Goal: Task Accomplishment & Management: Complete application form

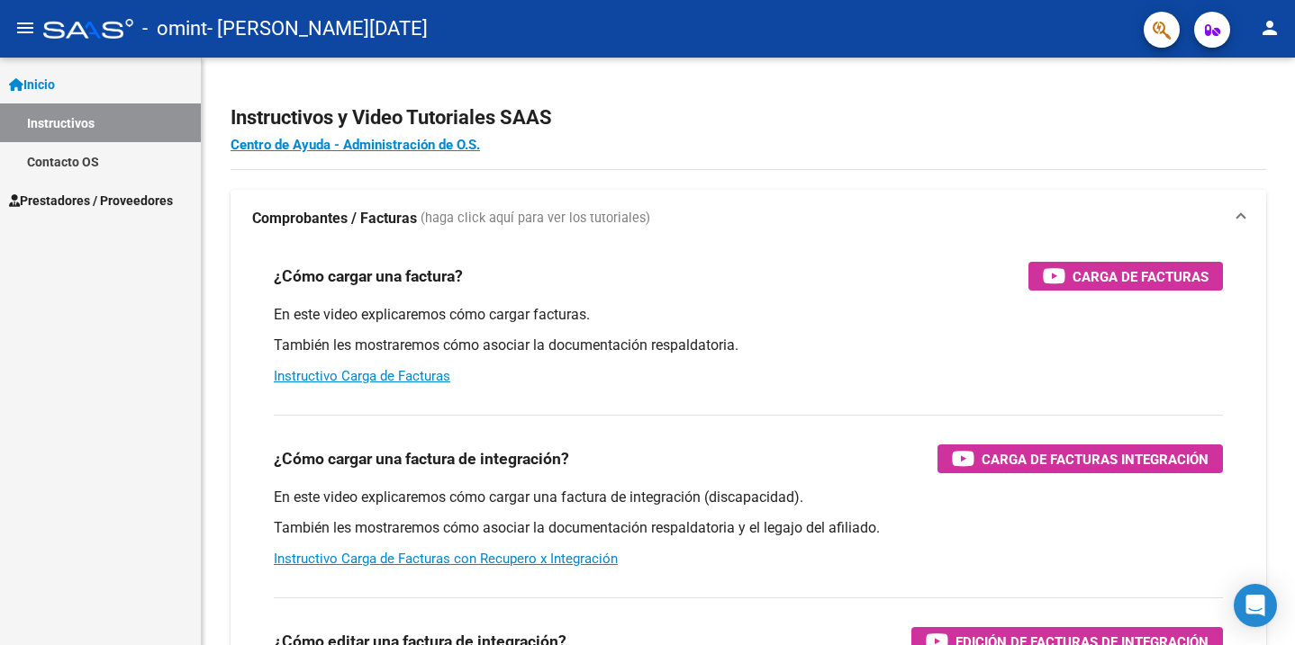
click at [95, 203] on span "Prestadores / Proveedores" at bounding box center [91, 201] width 164 height 20
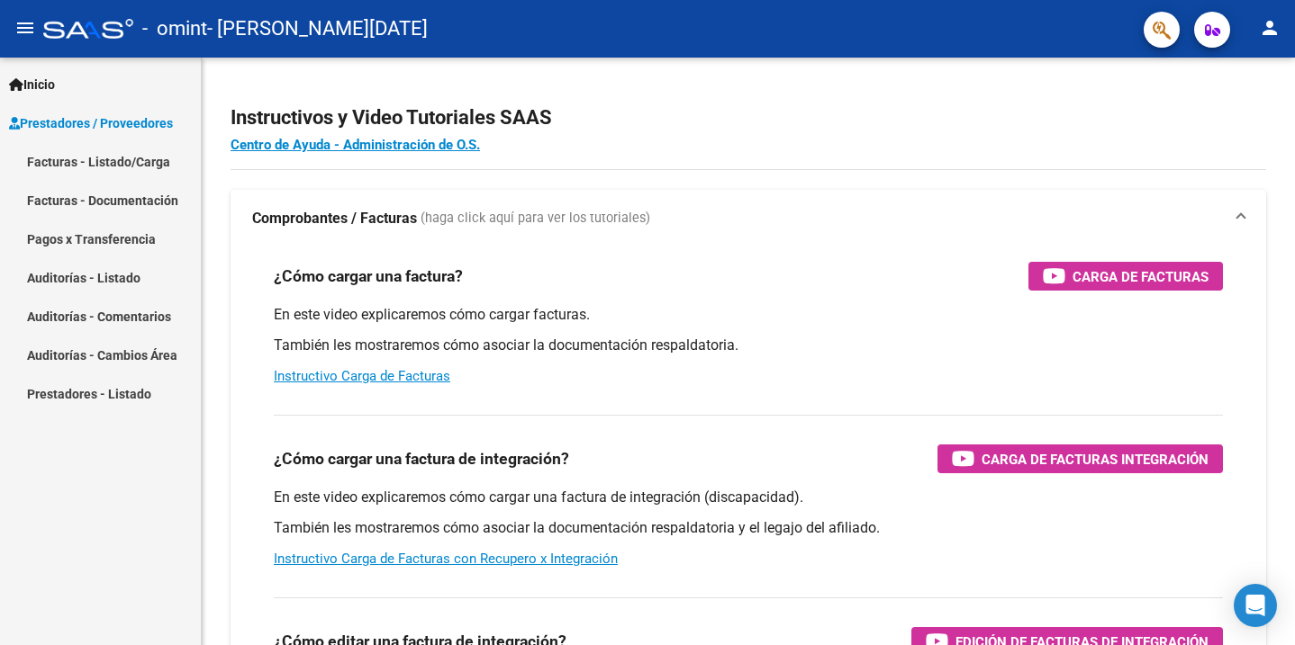
click at [93, 163] on link "Facturas - Listado/Carga" at bounding box center [100, 161] width 201 height 39
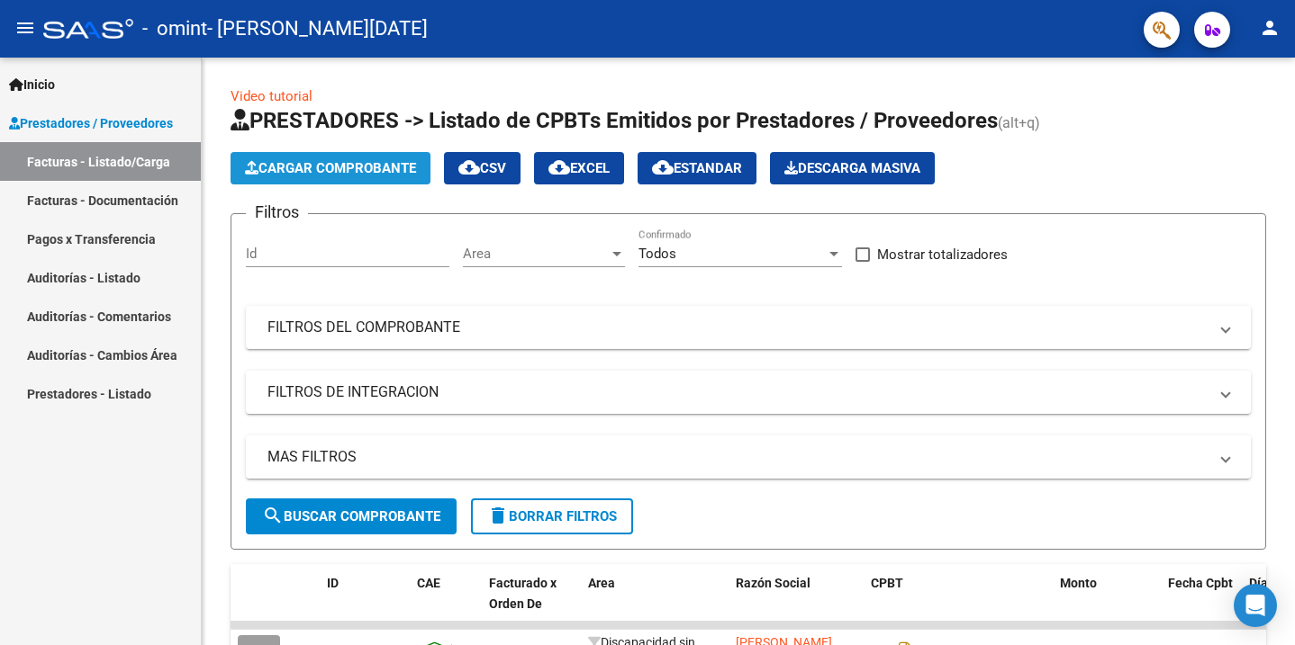
click at [339, 169] on span "Cargar Comprobante" at bounding box center [330, 168] width 171 height 16
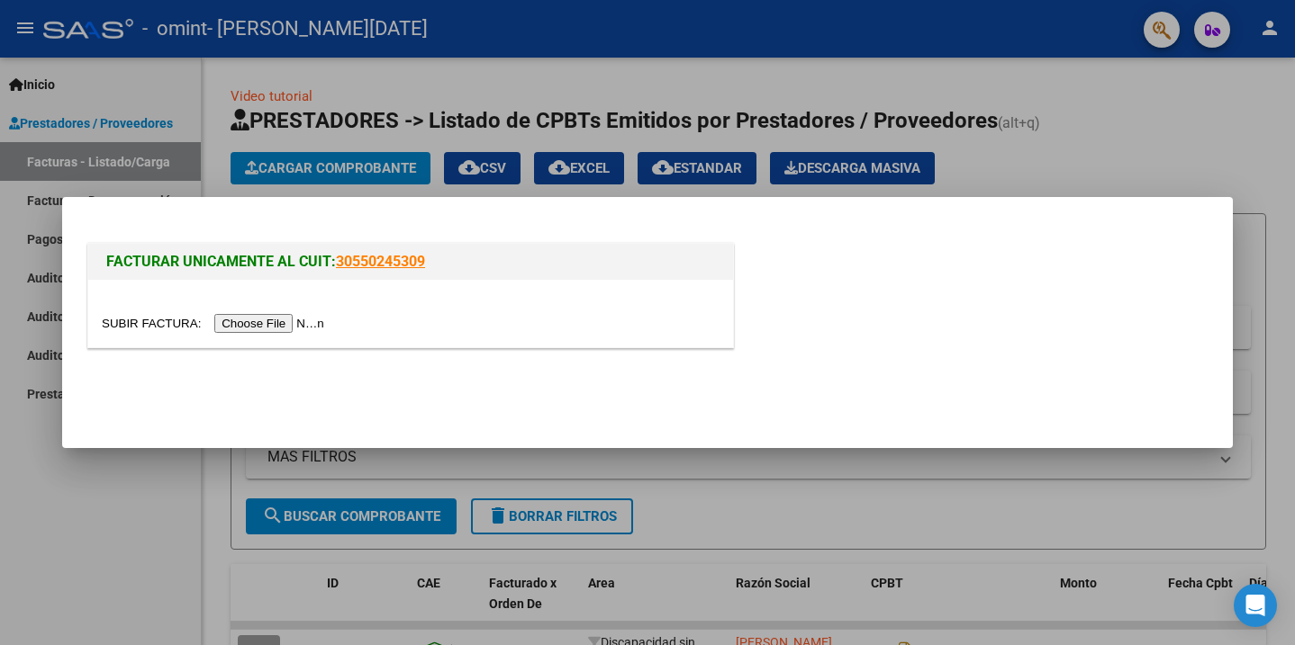
click at [253, 325] on input "file" at bounding box center [216, 323] width 228 height 19
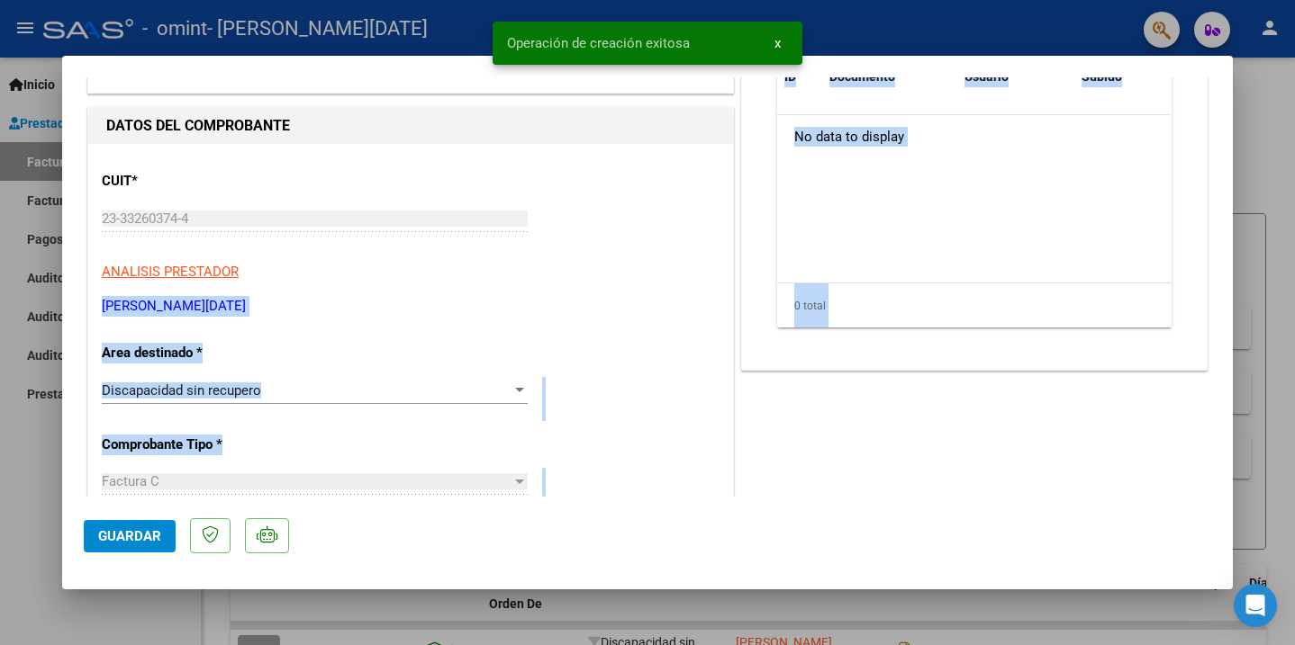
scroll to position [374, 0]
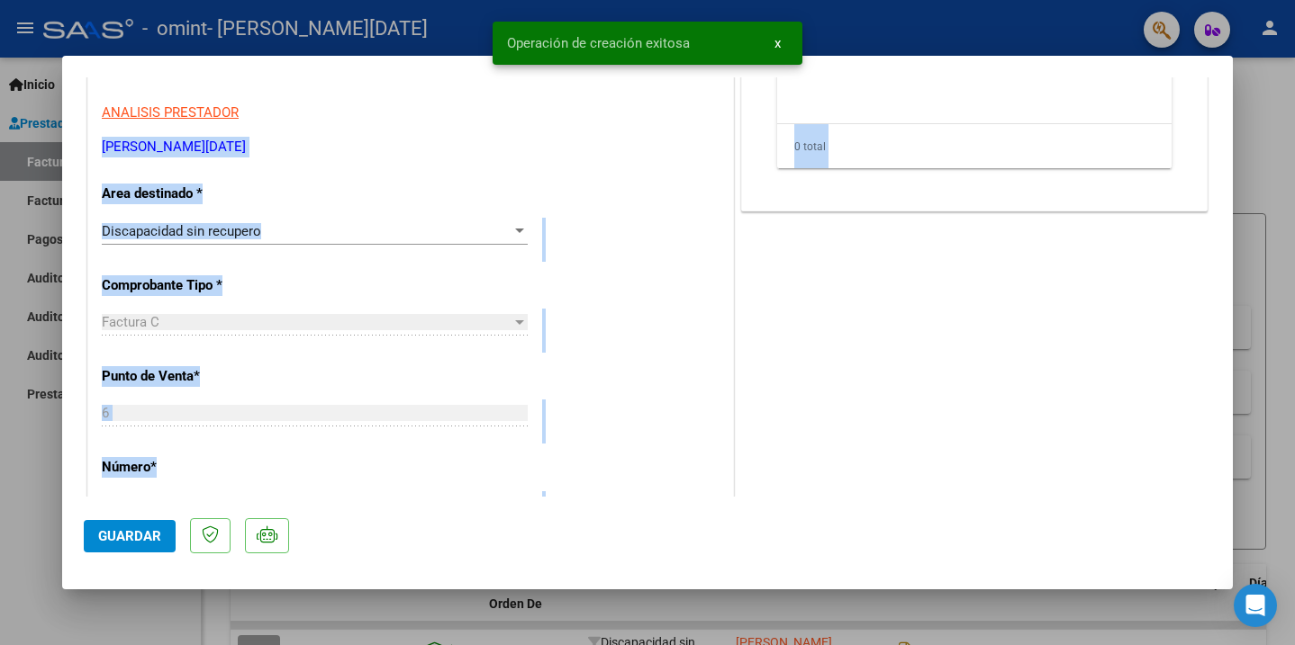
drag, startPoint x: 320, startPoint y: 455, endPoint x: 287, endPoint y: 542, distance: 93.1
click at [287, 542] on mat-dialog-container "COMPROBANTE VER COMPROBANTE ESTADO: Recibida. En proceso de confirmacion/acepta…" at bounding box center [647, 323] width 1170 height 534
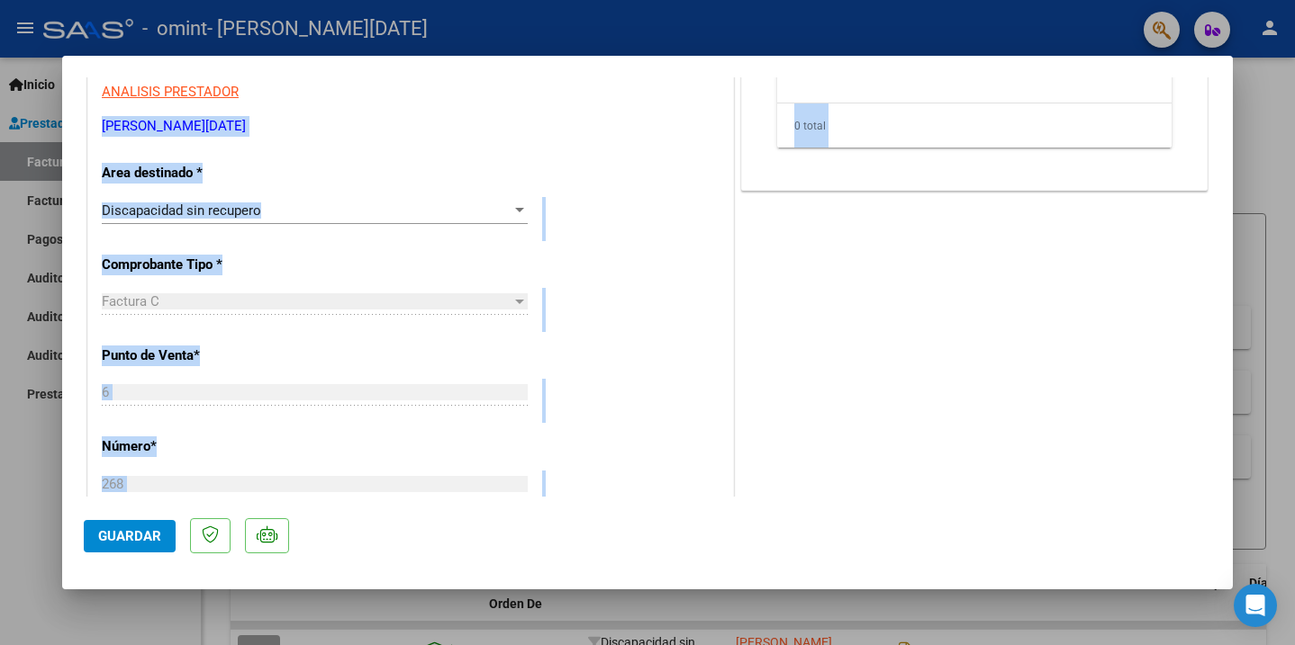
click at [231, 432] on div "CUIT * 23-33260374-4 Ingresar CUIT ANALISIS PRESTADOR [PERSON_NAME][DATE] ARCA …" at bounding box center [410, 551] width 645 height 1174
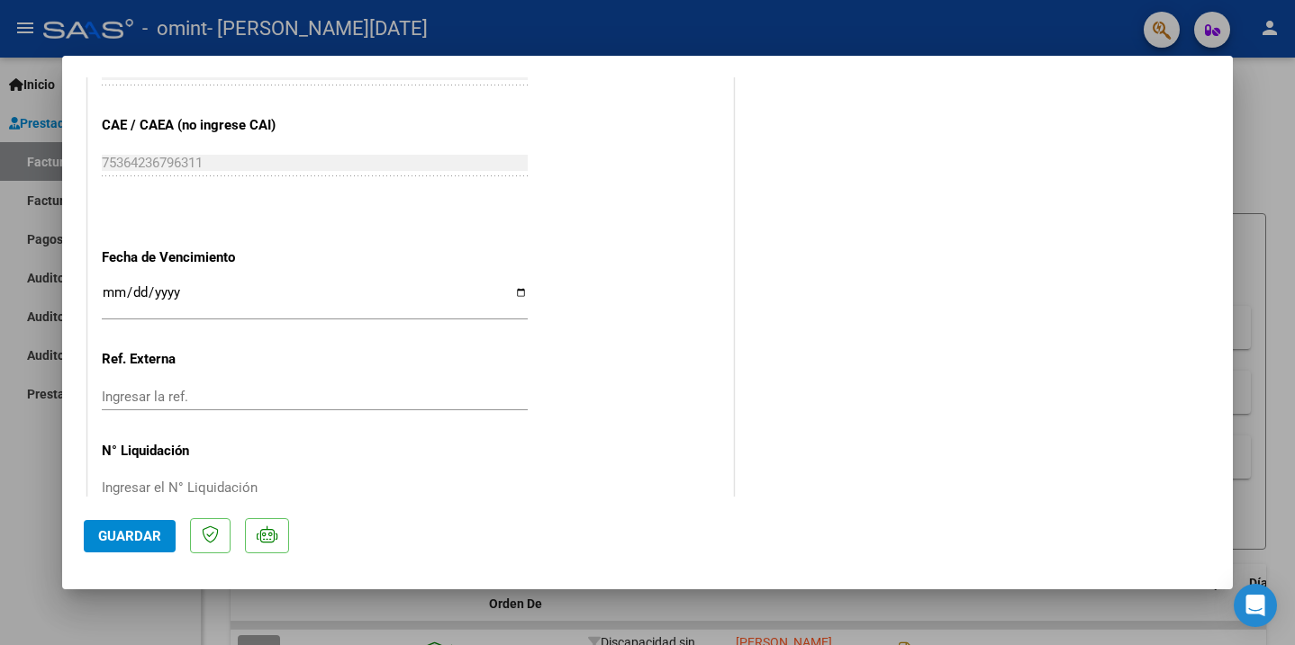
scroll to position [990, 0]
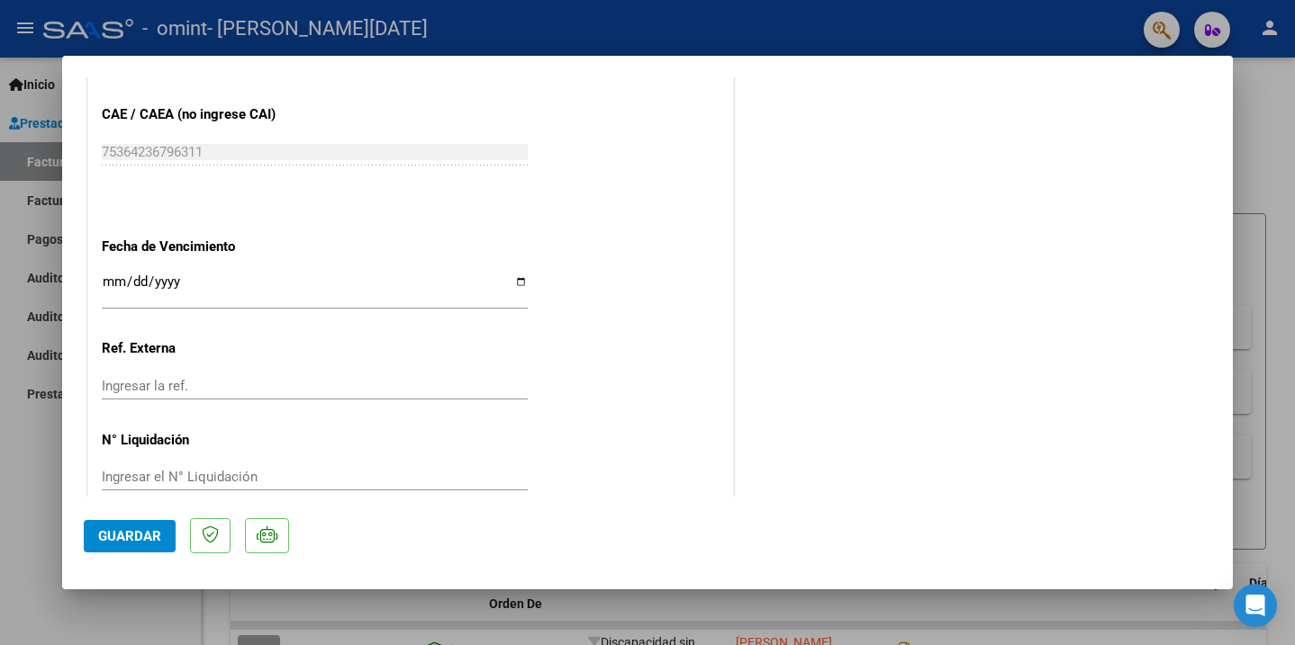
drag, startPoint x: 286, startPoint y: 396, endPoint x: 257, endPoint y: 509, distance: 116.2
click at [257, 509] on mat-dialog-container "COMPROBANTE VER COMPROBANTE ESTADO: Recibida. En proceso de confirmacion/acepta…" at bounding box center [647, 323] width 1170 height 534
click at [195, 378] on input "Ingresar la ref." at bounding box center [315, 386] width 426 height 16
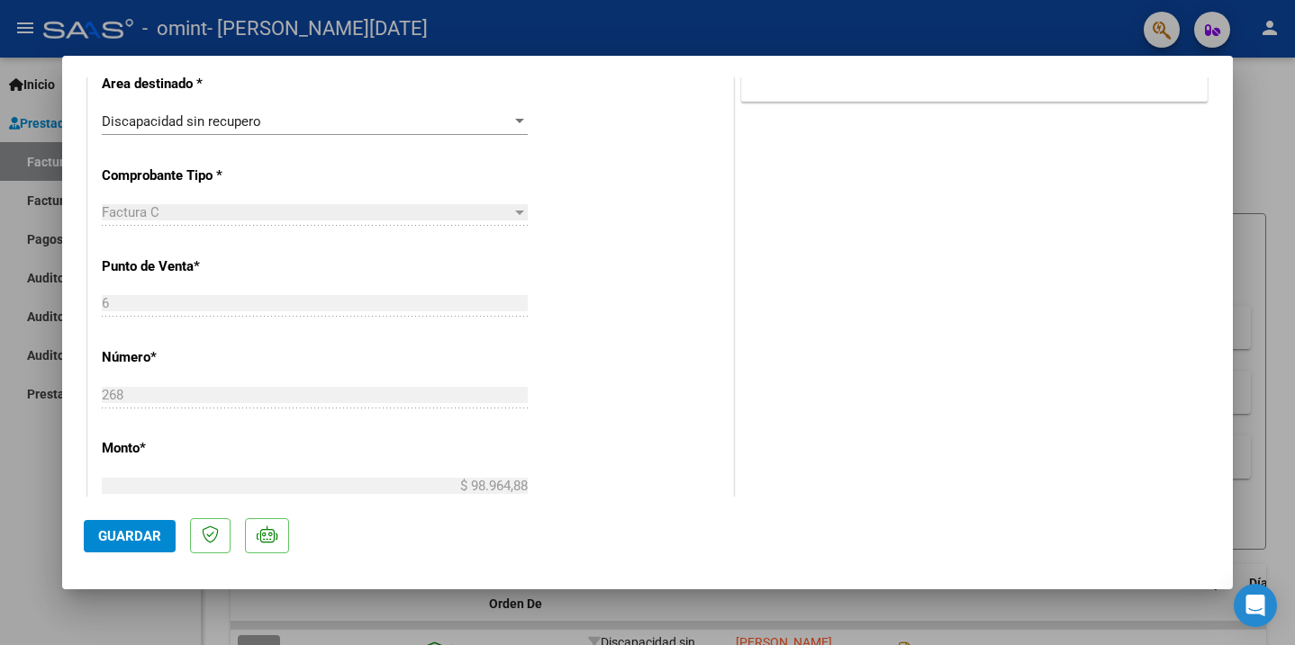
scroll to position [0, 0]
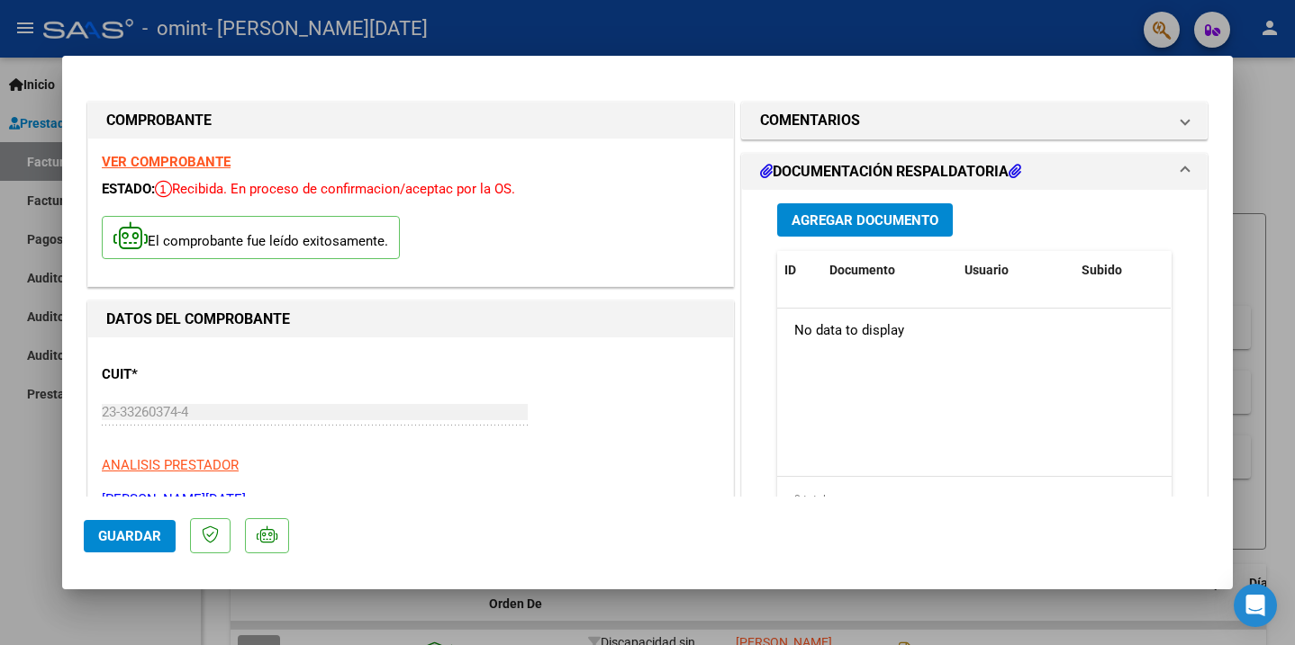
drag, startPoint x: 923, startPoint y: 467, endPoint x: 892, endPoint y: -95, distance: 563.5
click at [892, 0] on html "menu - omint - [PERSON_NAME][DATE] person Inicio Instructivos Contacto OS Prest…" at bounding box center [647, 322] width 1295 height 645
click at [612, 332] on div "DATOS DEL COMPROBANTE" at bounding box center [410, 320] width 645 height 36
click at [894, 219] on span "Agregar Documento" at bounding box center [864, 220] width 147 height 16
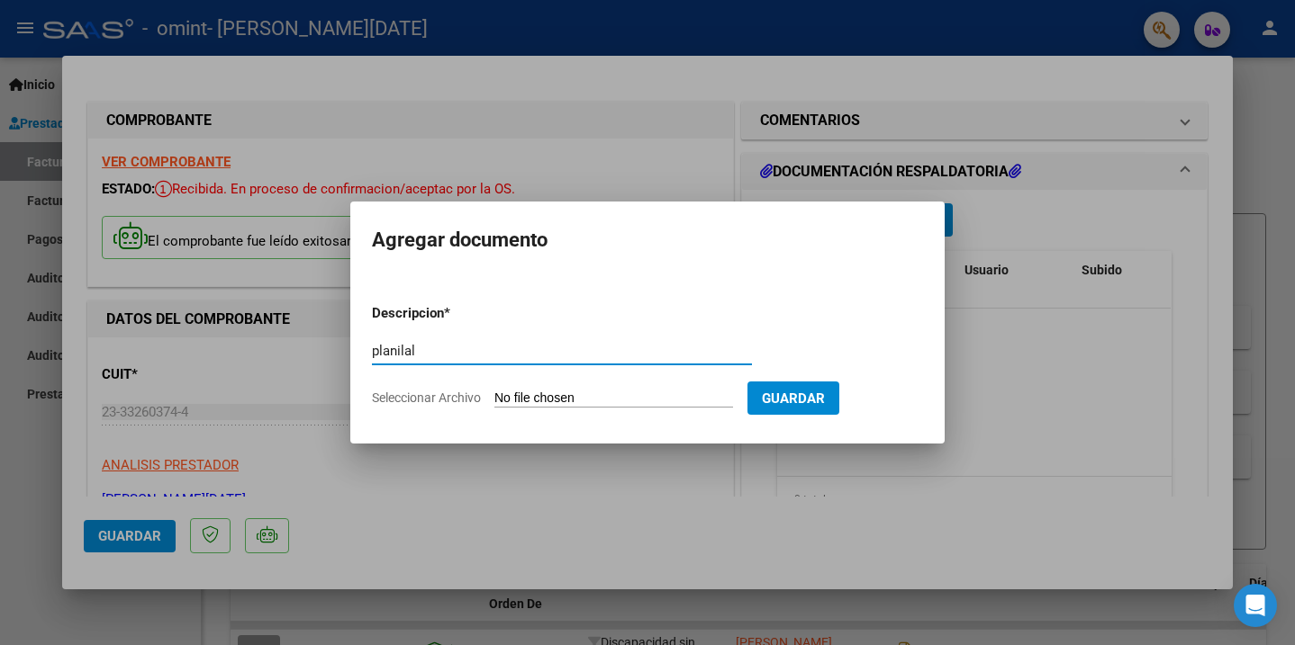
type input "planilal"
click at [568, 398] on input "Seleccionar Archivo" at bounding box center [613, 399] width 239 height 17
type input "C:\fakepath\[DATE] 12-59.pdf"
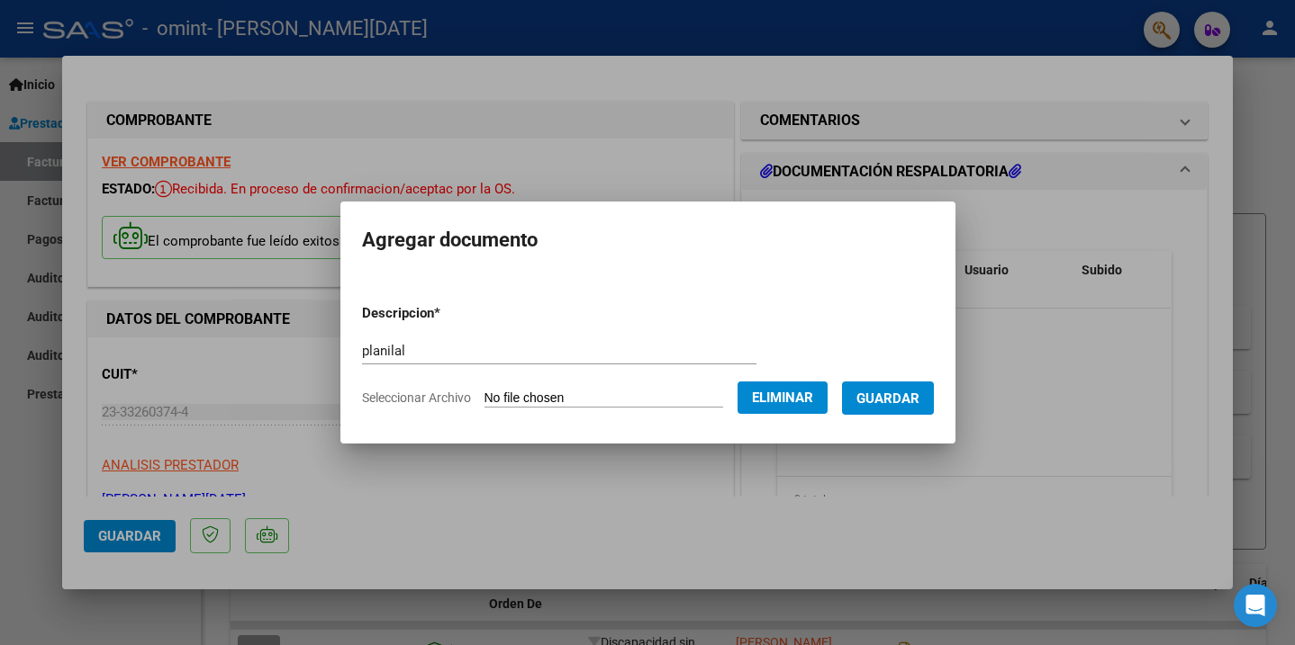
click at [919, 395] on span "Guardar" at bounding box center [887, 399] width 63 height 16
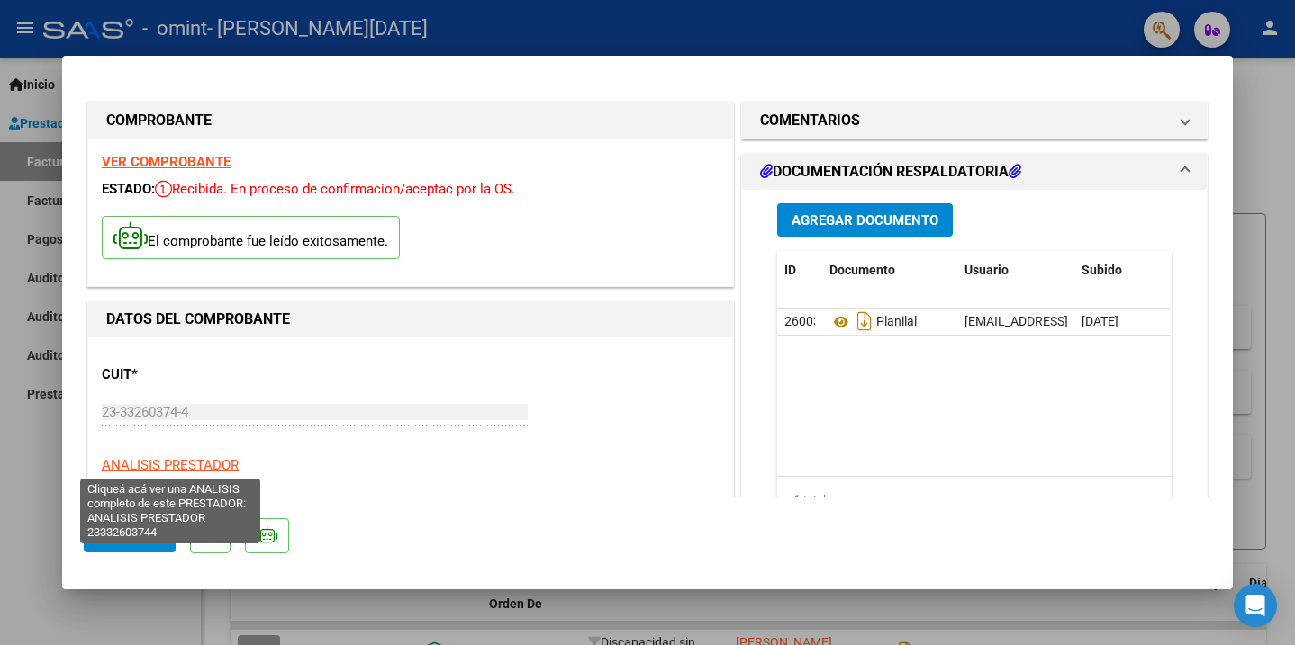
click at [132, 538] on span "Guardar" at bounding box center [129, 536] width 63 height 16
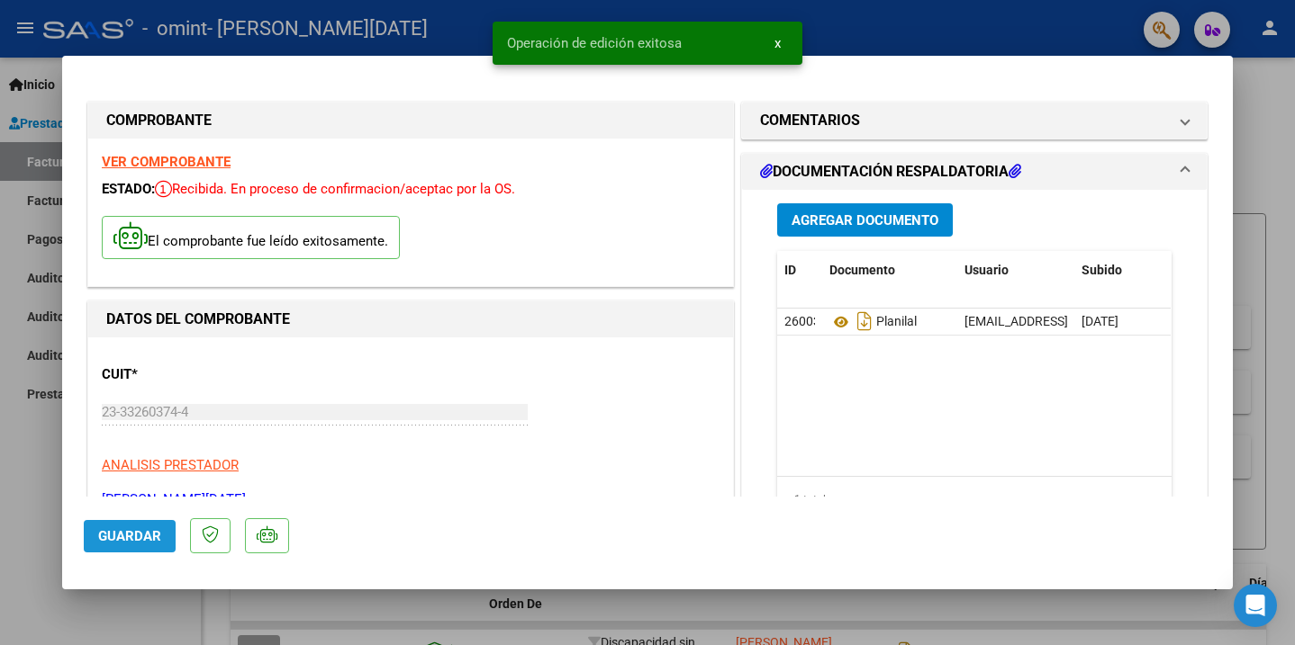
click at [132, 538] on span "Guardar" at bounding box center [129, 536] width 63 height 16
click at [137, 537] on span "Guardar" at bounding box center [129, 536] width 63 height 16
click at [1264, 407] on div at bounding box center [647, 322] width 1295 height 645
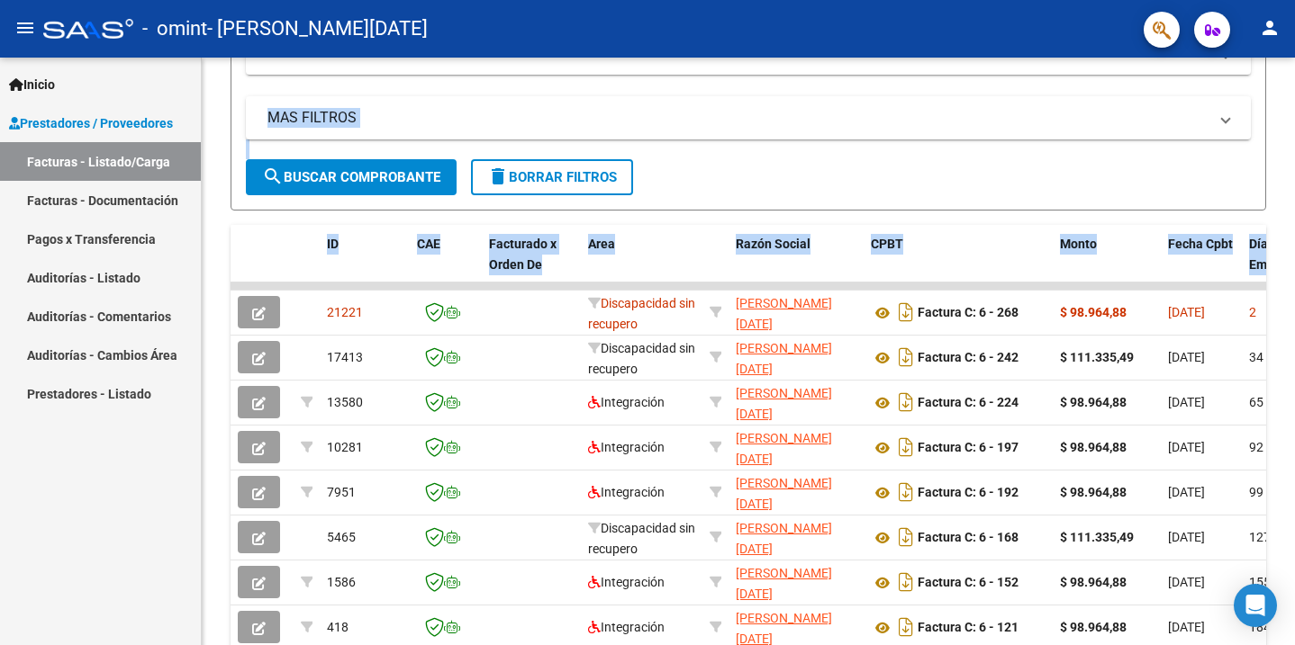
drag, startPoint x: 855, startPoint y: 479, endPoint x: 796, endPoint y: 695, distance: 224.1
click at [796, 645] on html "menu - omint - [PERSON_NAME][DATE] person Inicio Instructivos Contacto OS Prest…" at bounding box center [647, 322] width 1295 height 645
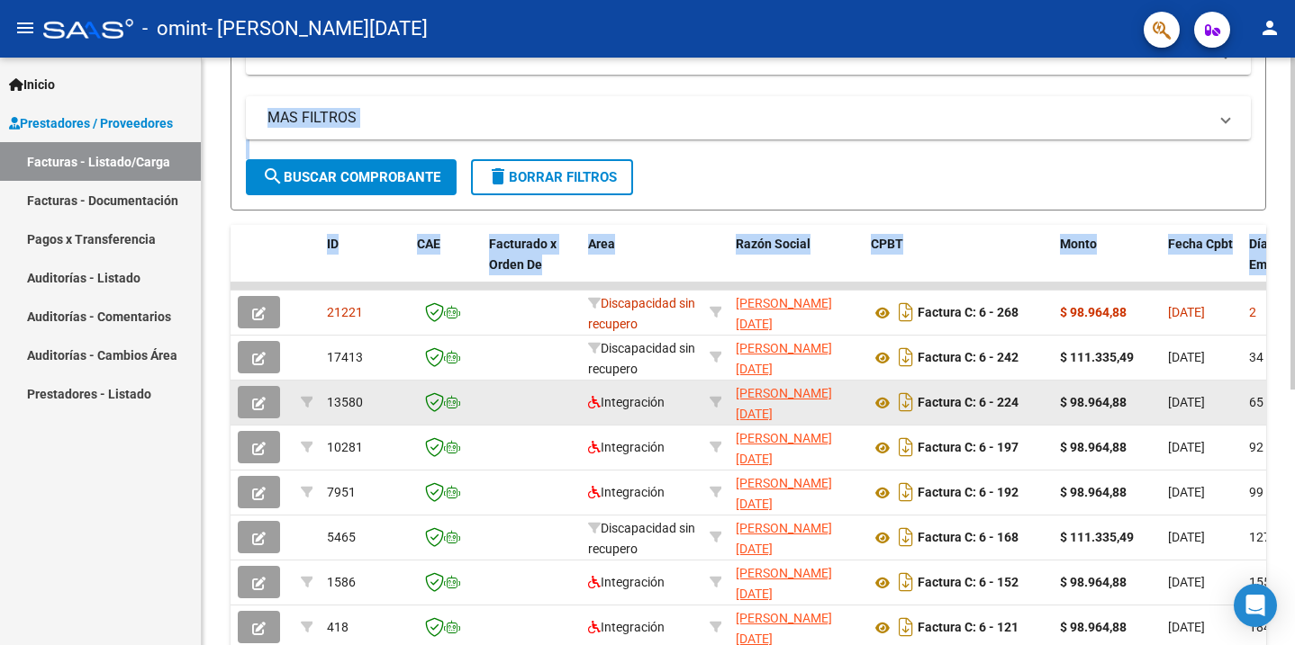
scroll to position [400, 0]
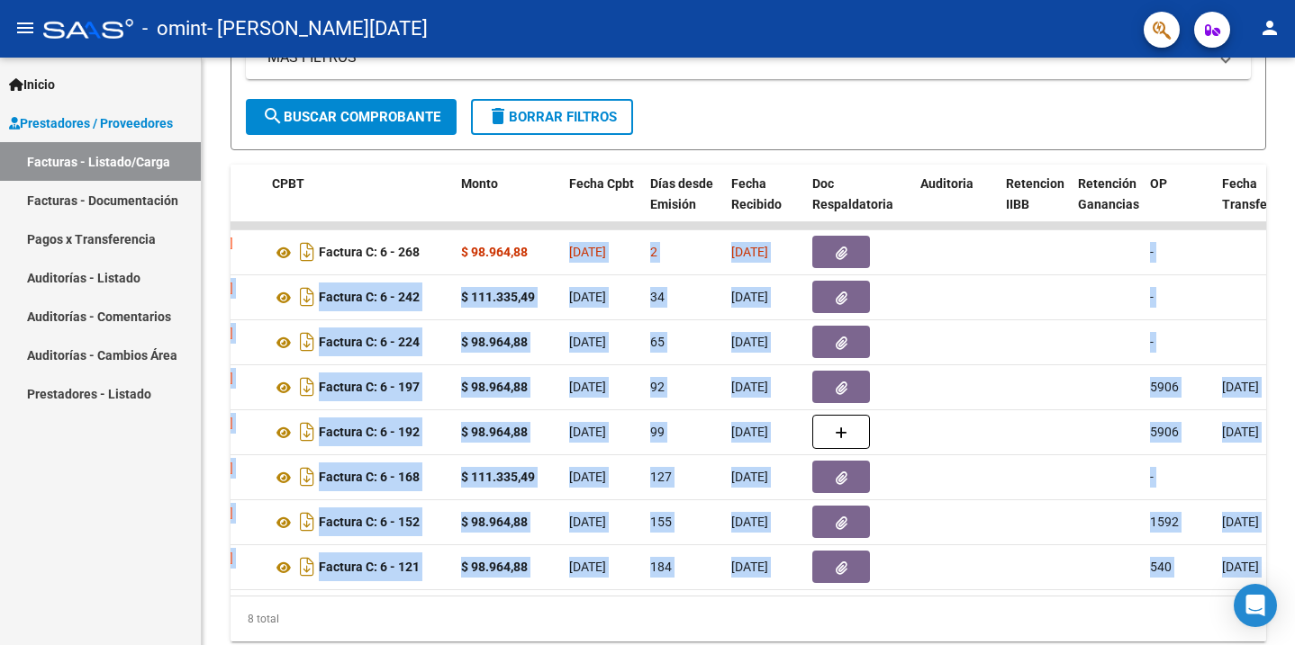
drag, startPoint x: 1158, startPoint y: 257, endPoint x: 1295, endPoint y: 255, distance: 137.8
click at [1294, 255] on html "menu - omint - [PERSON_NAME][DATE] person Inicio Instructivos Contacto OS Prest…" at bounding box center [647, 322] width 1295 height 645
